Goal: Information Seeking & Learning: Learn about a topic

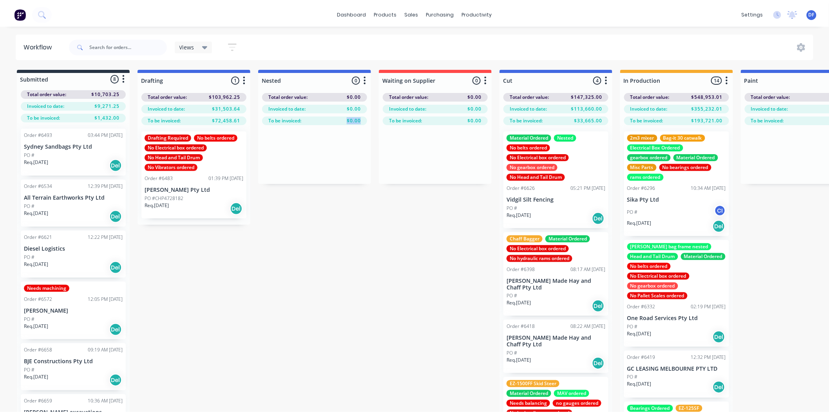
scroll to position [909, 0]
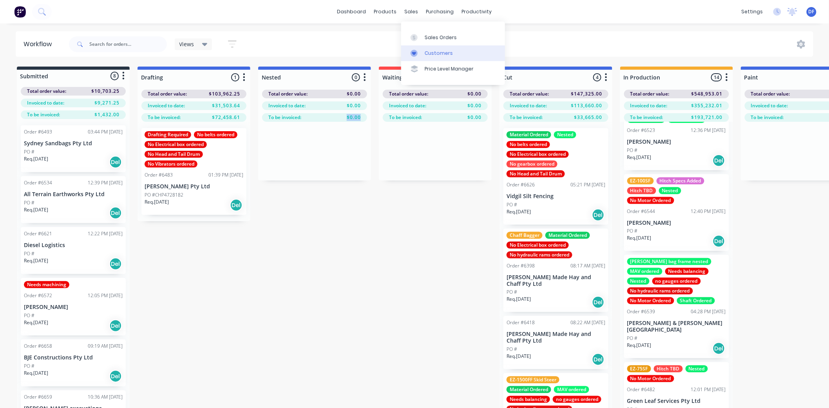
click at [439, 53] on div "Customers" at bounding box center [439, 53] width 28 height 7
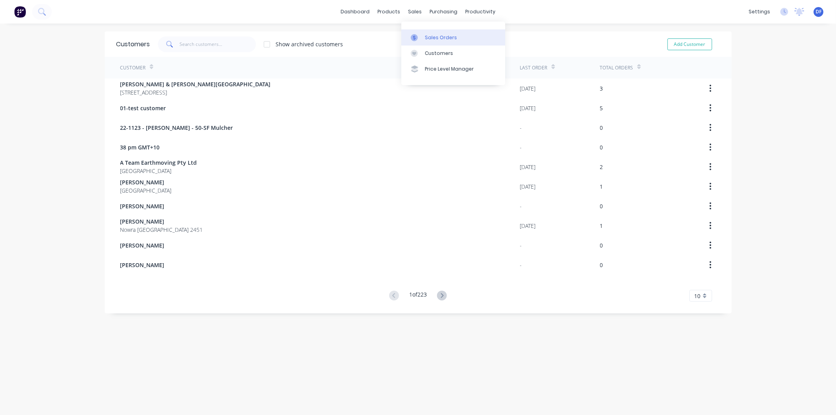
click at [442, 38] on div "Sales Orders" at bounding box center [441, 37] width 32 height 7
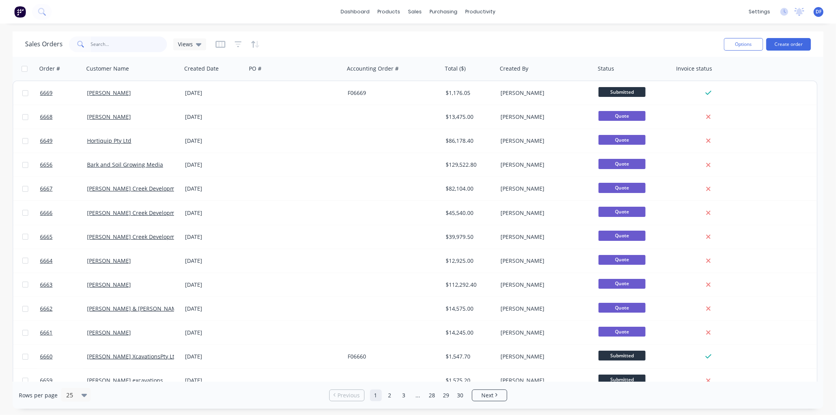
click at [111, 42] on input "text" at bounding box center [129, 44] width 76 height 16
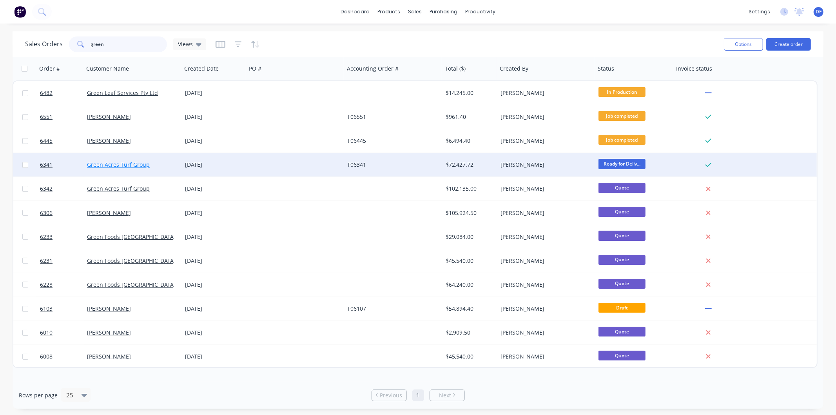
type input "green"
click at [114, 163] on link "Green Acres Turf Group" at bounding box center [118, 164] width 63 height 7
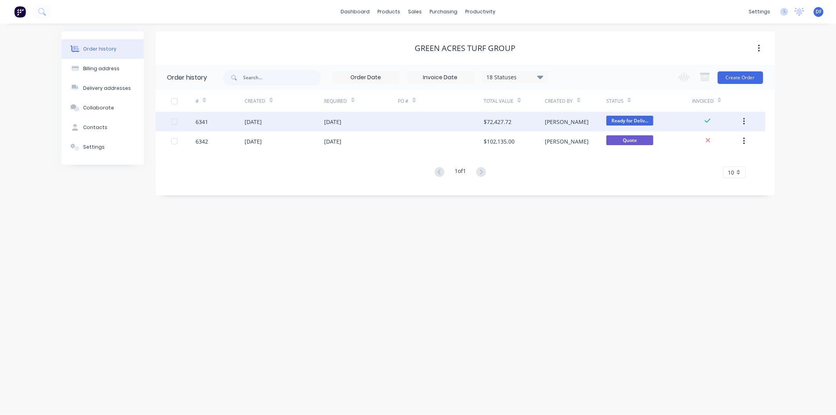
click at [499, 120] on div "$72,427.72" at bounding box center [498, 122] width 28 height 8
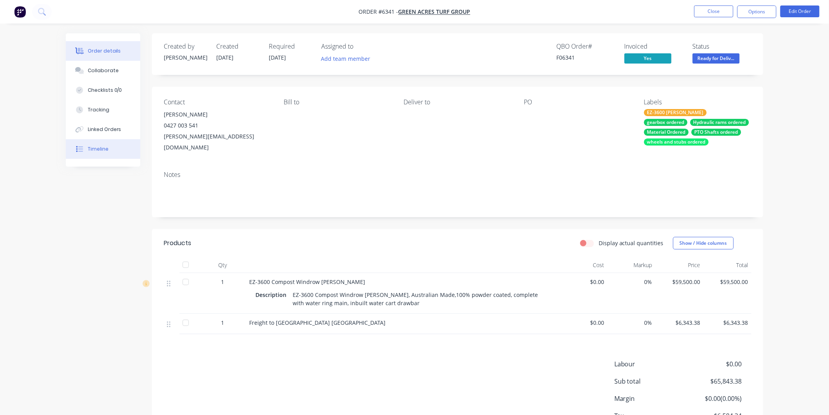
click at [96, 147] on div "Timeline" at bounding box center [98, 148] width 21 height 7
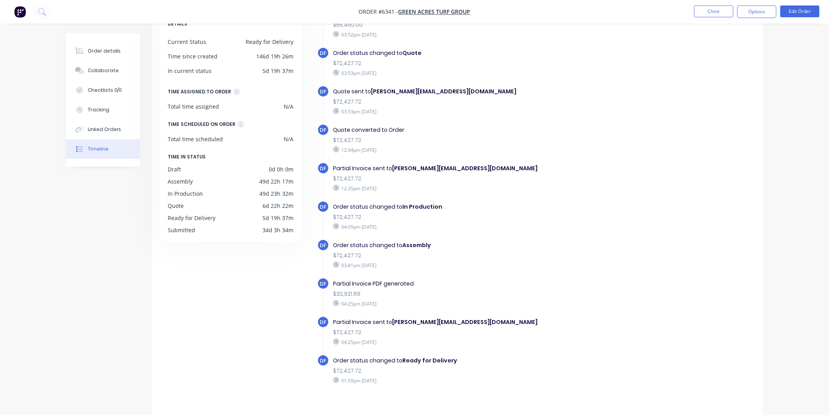
scroll to position [57, 0]
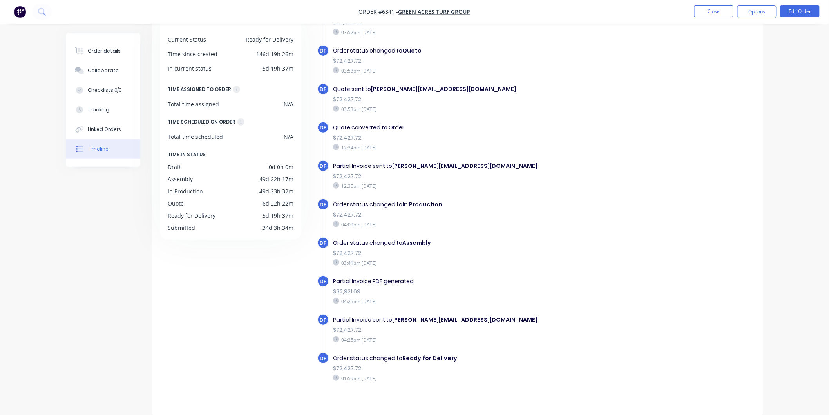
click at [335, 298] on icon at bounding box center [336, 301] width 6 height 6
click at [342, 277] on div "Partial Invoice PDF generated" at bounding box center [468, 281] width 271 height 8
click at [320, 278] on span "DF" at bounding box center [323, 281] width 7 height 7
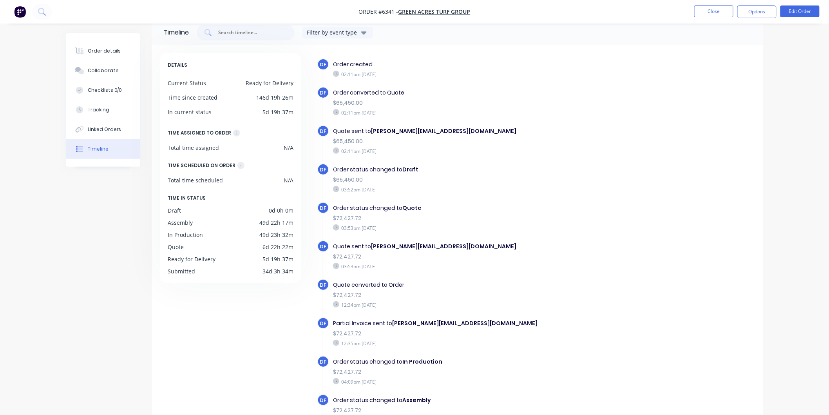
scroll to position [0, 0]
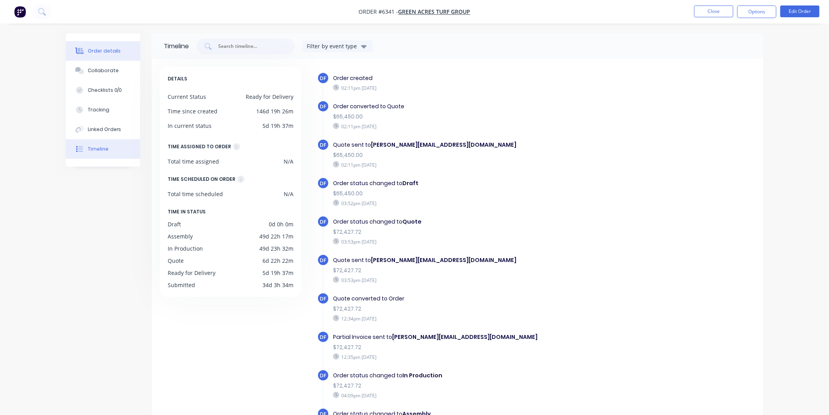
click at [110, 49] on div "Order details" at bounding box center [104, 50] width 33 height 7
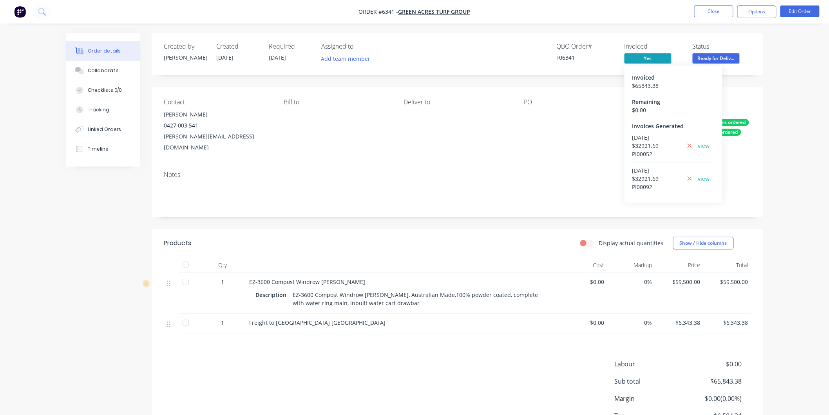
click at [698, 176] on div "[DATE] $ 32921.69 PI00092 view" at bounding box center [674, 180] width 82 height 29
click at [702, 178] on link "view" at bounding box center [705, 178] width 12 height 8
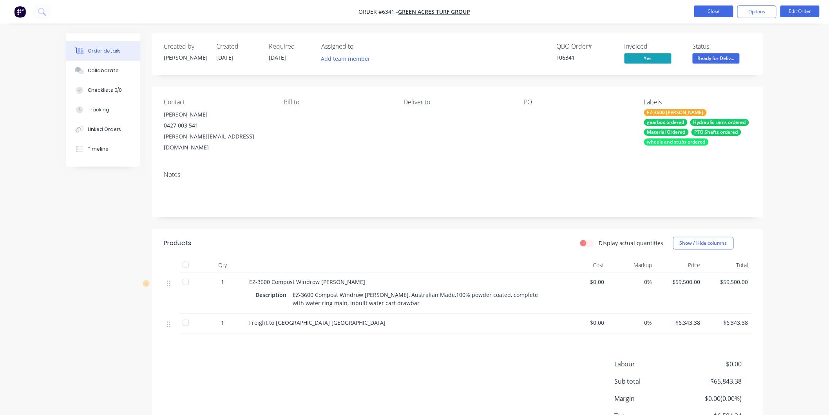
click at [707, 10] on button "Close" at bounding box center [714, 11] width 39 height 12
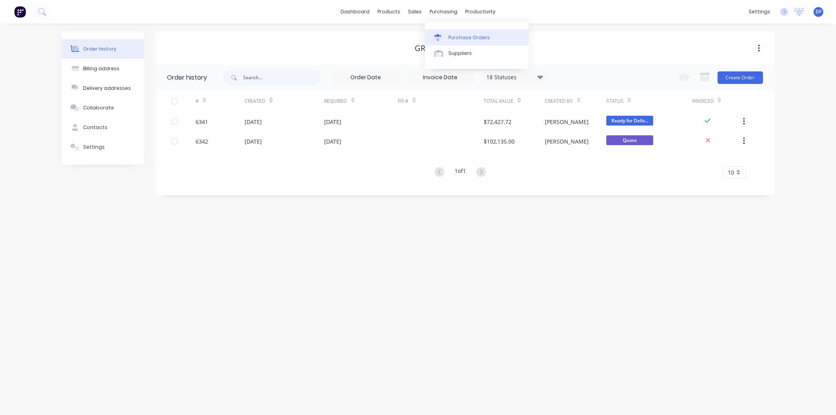
click at [466, 38] on div "Purchase Orders" at bounding box center [469, 37] width 42 height 7
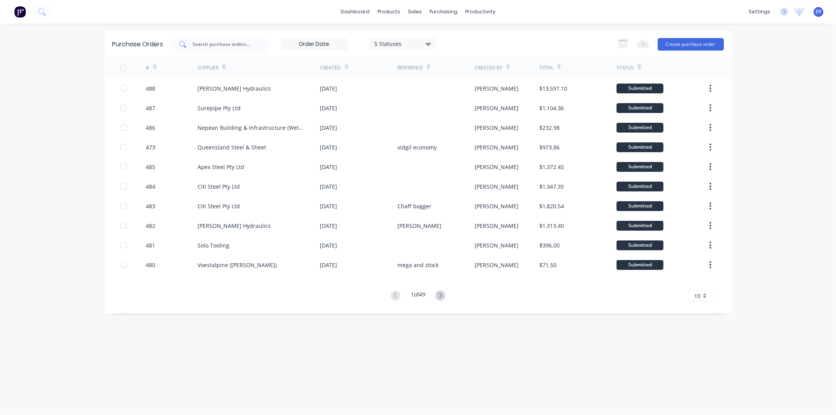
click at [221, 42] on input "text" at bounding box center [224, 44] width 65 height 8
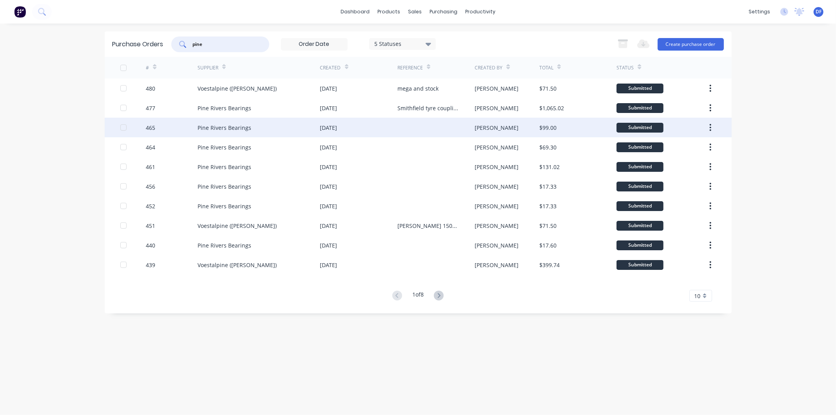
type input "pine"
click at [337, 128] on div "[DATE]" at bounding box center [328, 127] width 17 height 8
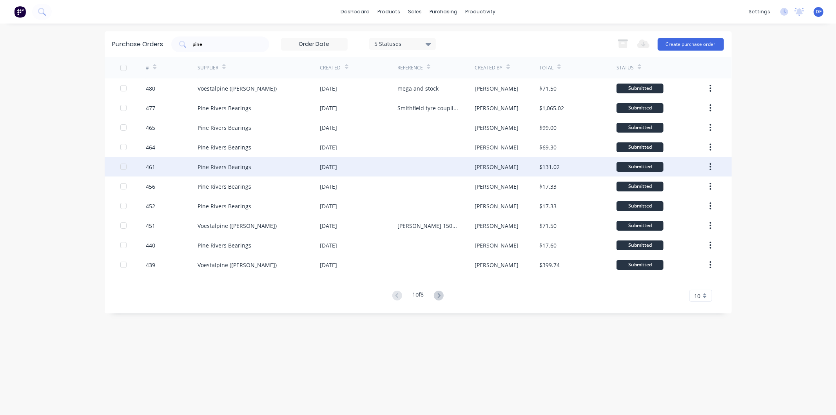
click at [327, 163] on div "[DATE]" at bounding box center [328, 167] width 17 height 8
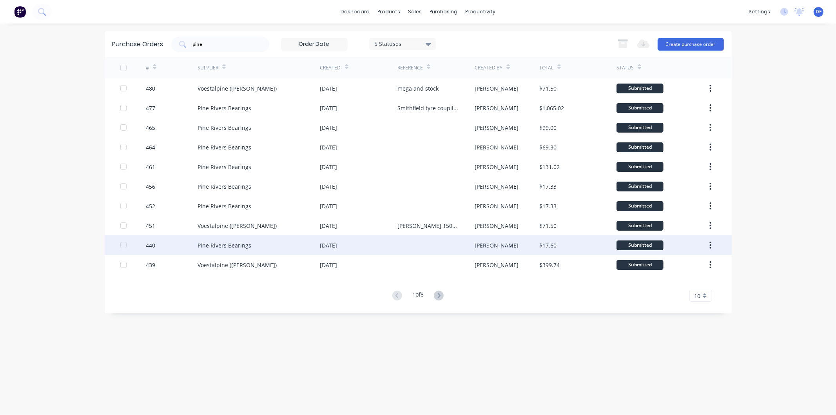
click at [356, 243] on div "[DATE]" at bounding box center [358, 245] width 77 height 20
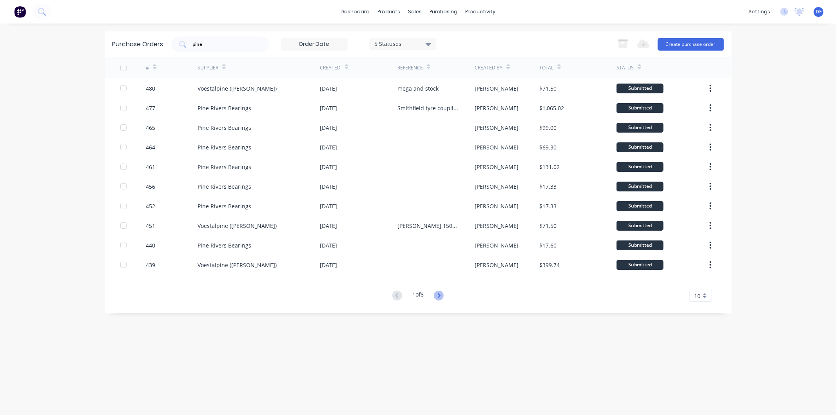
click at [443, 297] on icon at bounding box center [439, 295] width 10 height 10
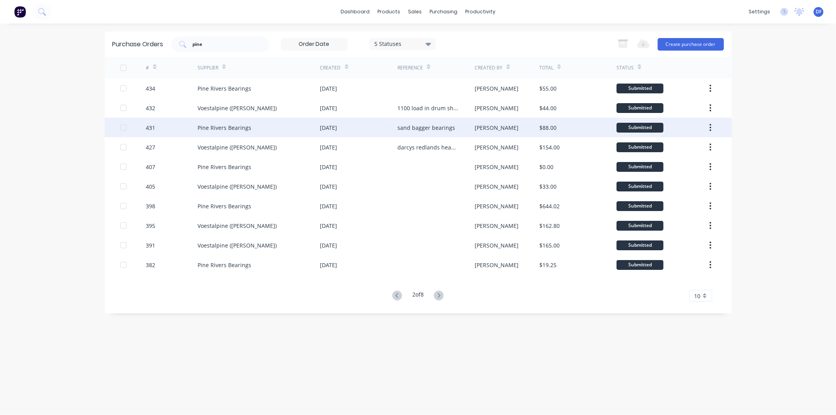
click at [421, 127] on div "sand bagger bearings" at bounding box center [426, 127] width 58 height 8
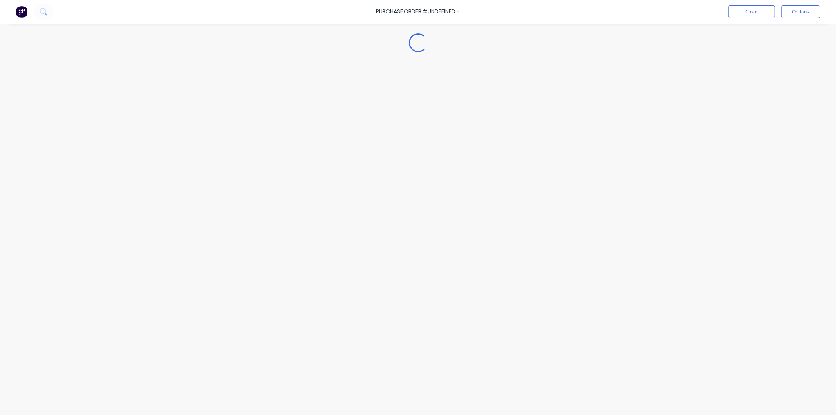
type textarea "x"
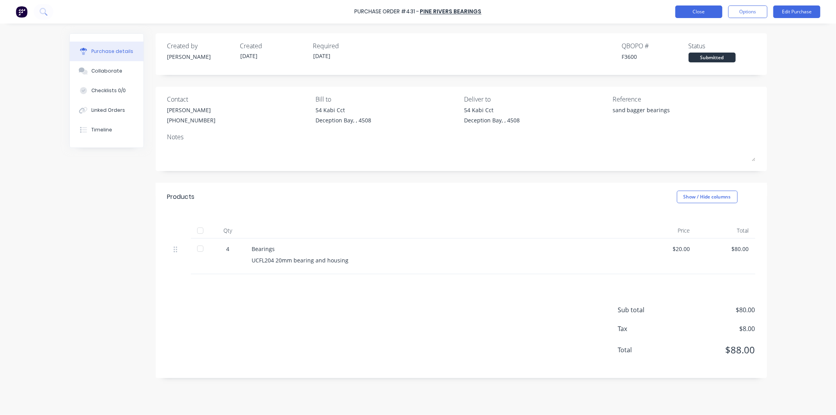
click at [705, 10] on button "Close" at bounding box center [698, 11] width 47 height 13
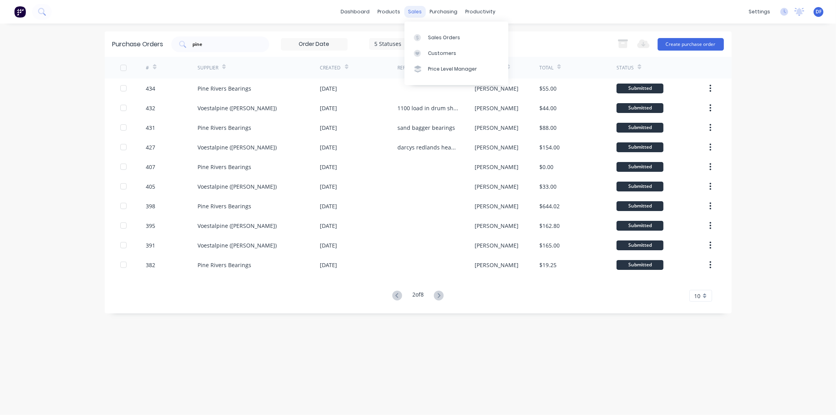
click at [416, 10] on div "sales" at bounding box center [415, 12] width 22 height 12
click at [443, 36] on div "Sales Orders" at bounding box center [444, 37] width 32 height 7
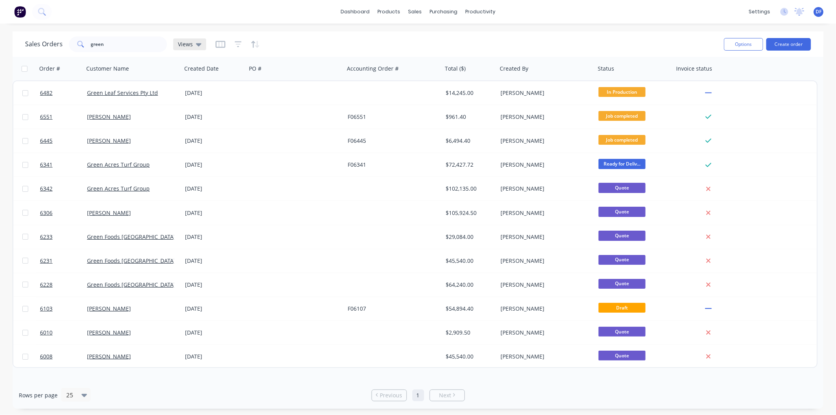
click at [199, 42] on icon at bounding box center [198, 44] width 5 height 9
click at [193, 126] on button "active jobs" at bounding box center [220, 126] width 89 height 9
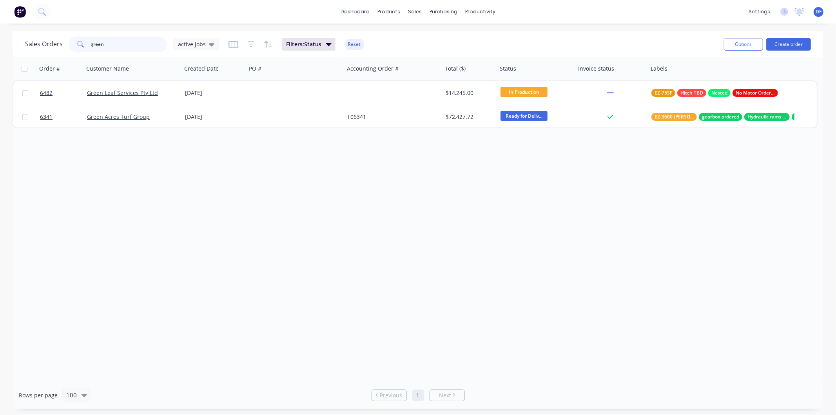
drag, startPoint x: 132, startPoint y: 45, endPoint x: 91, endPoint y: 39, distance: 41.6
click at [88, 45] on div "green" at bounding box center [118, 44] width 98 height 16
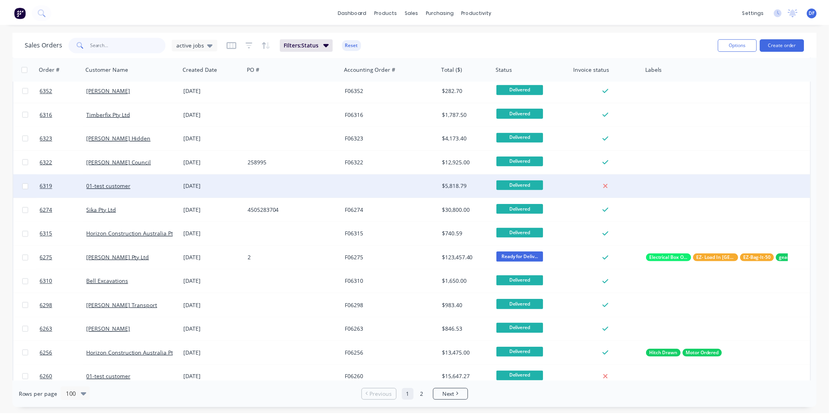
scroll to position [784, 0]
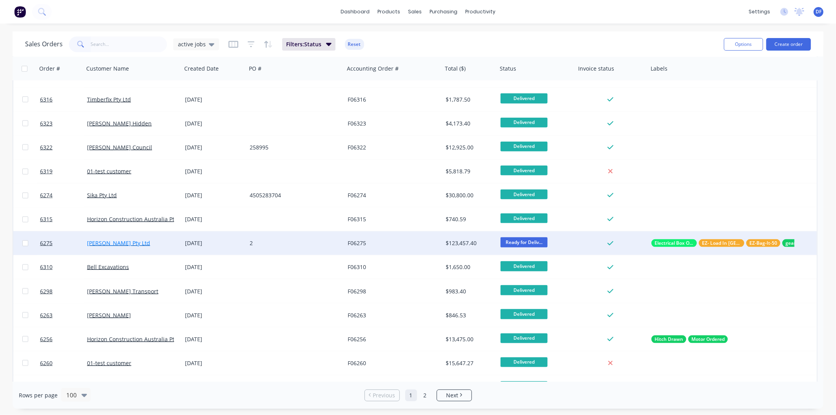
click at [109, 243] on link "[PERSON_NAME] Pty Ltd" at bounding box center [118, 242] width 63 height 7
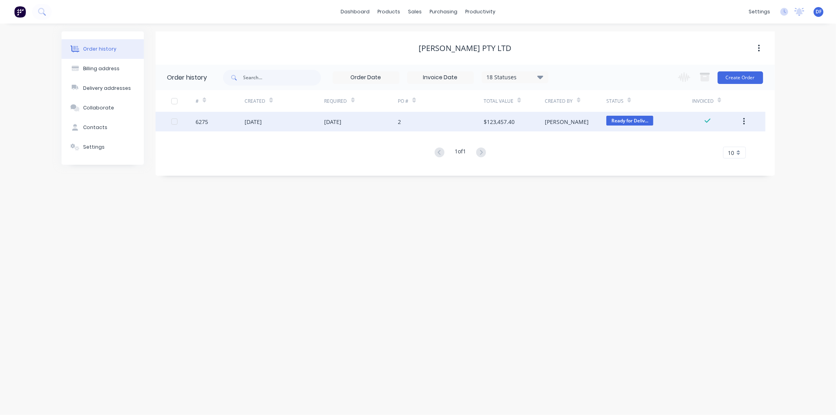
click at [503, 120] on div "$123,457.40" at bounding box center [499, 122] width 31 height 8
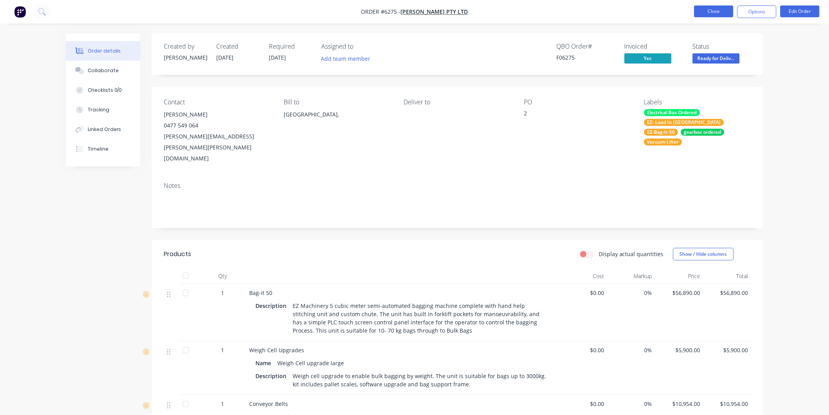
click at [713, 7] on button "Close" at bounding box center [714, 11] width 39 height 12
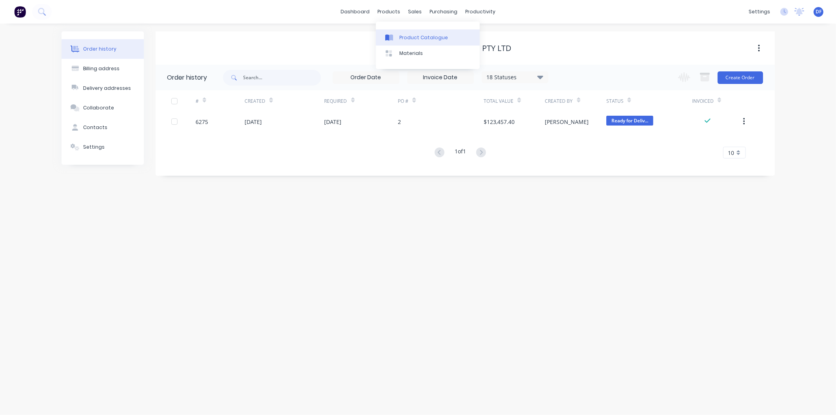
click at [406, 36] on div "Product Catalogue" at bounding box center [423, 37] width 49 height 7
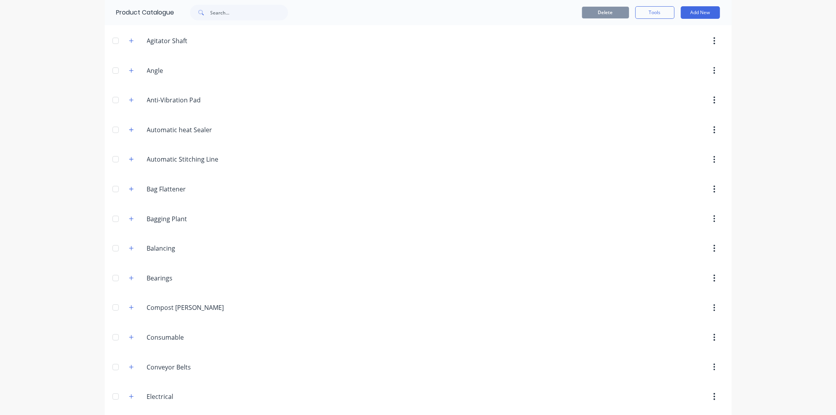
scroll to position [131, 0]
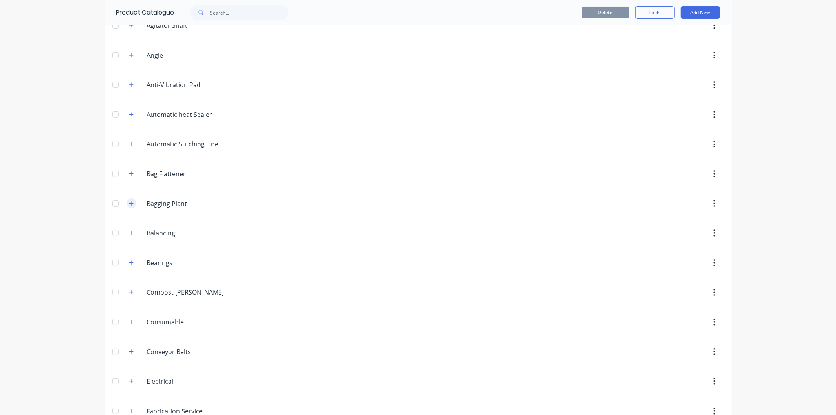
click at [129, 203] on icon "button" at bounding box center [131, 203] width 5 height 5
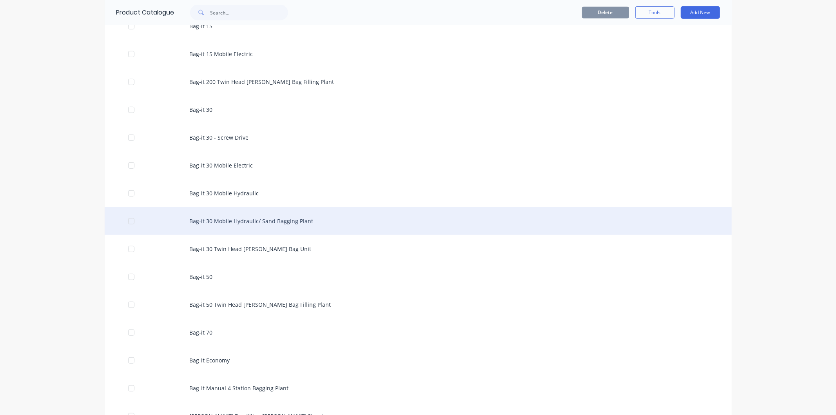
scroll to position [435, 0]
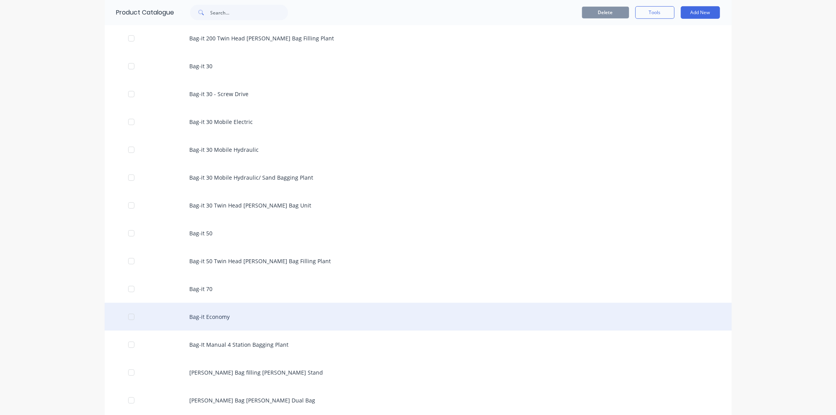
click at [212, 313] on div "Bag-it Economy" at bounding box center [418, 317] width 627 height 28
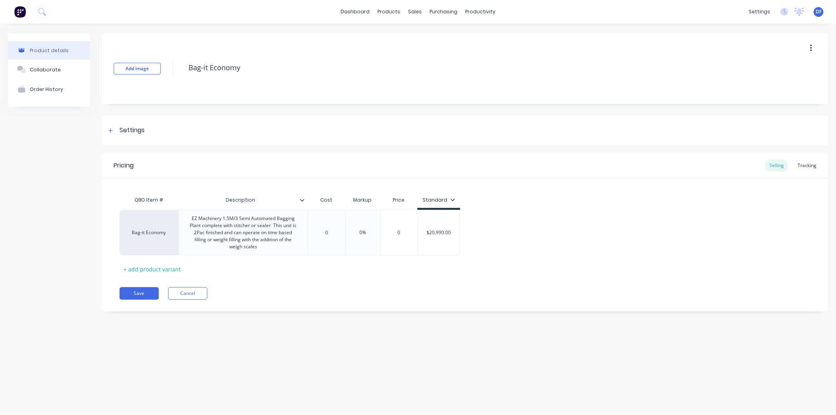
click at [813, 47] on button "button" at bounding box center [811, 48] width 18 height 14
click at [539, 292] on div "Save Cancel" at bounding box center [474, 293] width 709 height 13
click at [254, 233] on div "EZ Machinery 1.5M/3 Semi Automated Bagging Plant complete with stitcher or seal…" at bounding box center [243, 232] width 123 height 38
click at [811, 48] on icon "button" at bounding box center [811, 48] width 2 height 7
click at [451, 200] on icon at bounding box center [452, 199] width 4 height 2
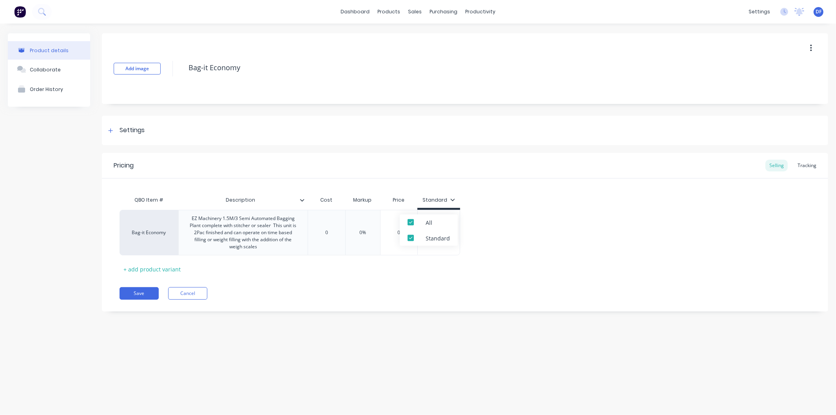
click at [451, 200] on icon at bounding box center [452, 199] width 4 height 2
type textarea "x"
click at [111, 129] on icon at bounding box center [110, 130] width 5 height 5
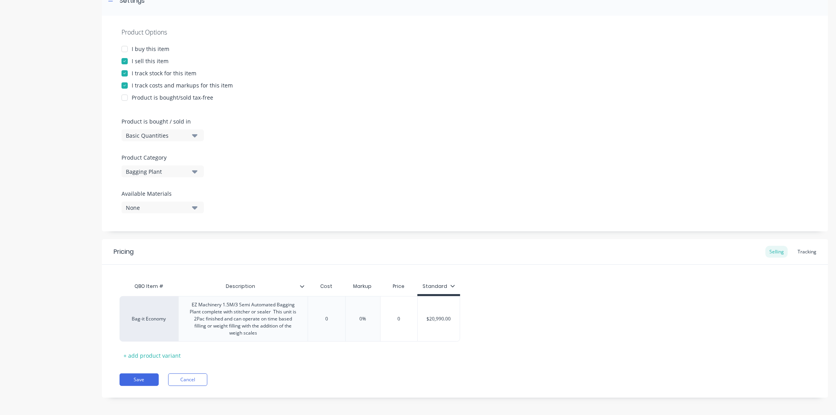
scroll to position [133, 0]
